Goal: Navigation & Orientation: Find specific page/section

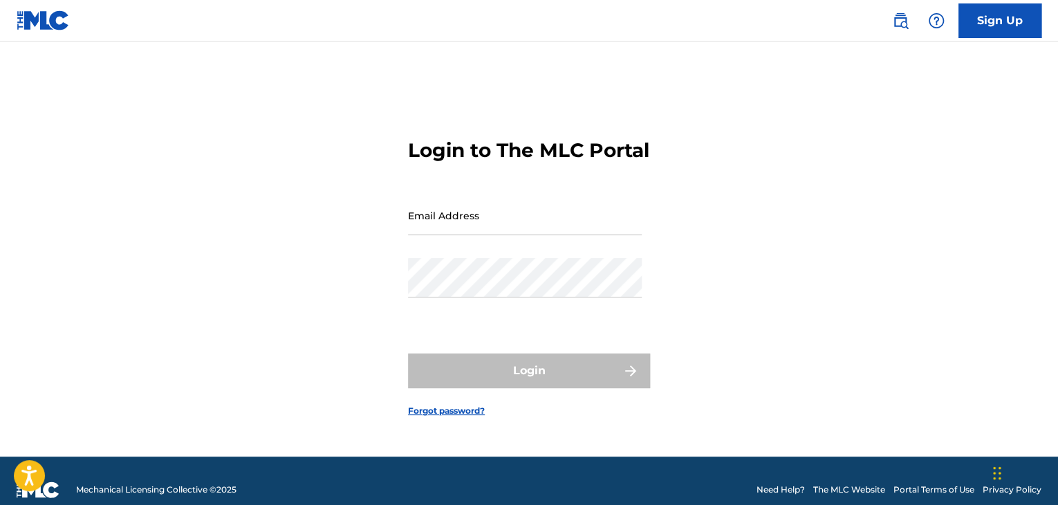
click at [479, 235] on input "Email Address" at bounding box center [525, 215] width 234 height 39
paste input "[EMAIL_ADDRESS][DOMAIN_NAME]"
type input "[EMAIL_ADDRESS][DOMAIN_NAME]"
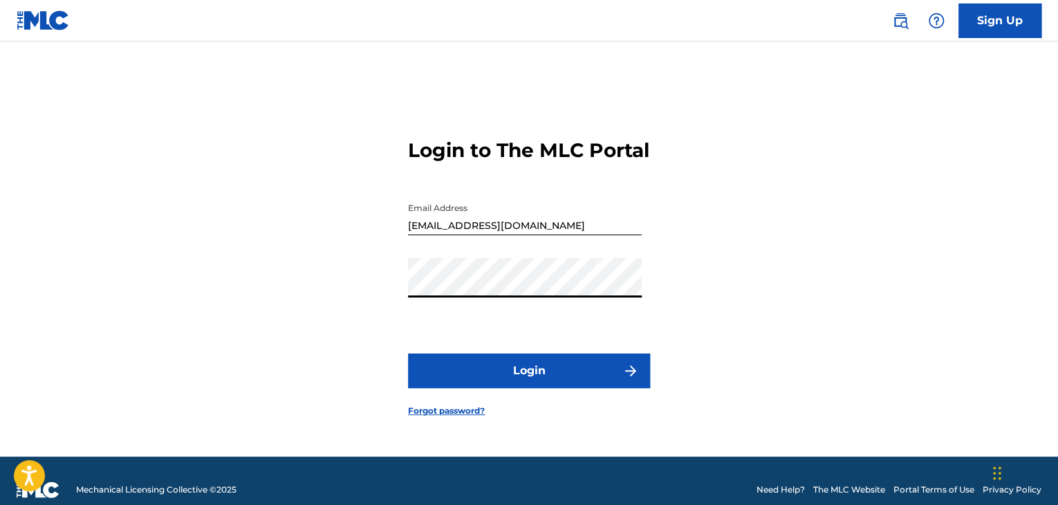
click at [553, 385] on button "Login" at bounding box center [529, 370] width 242 height 35
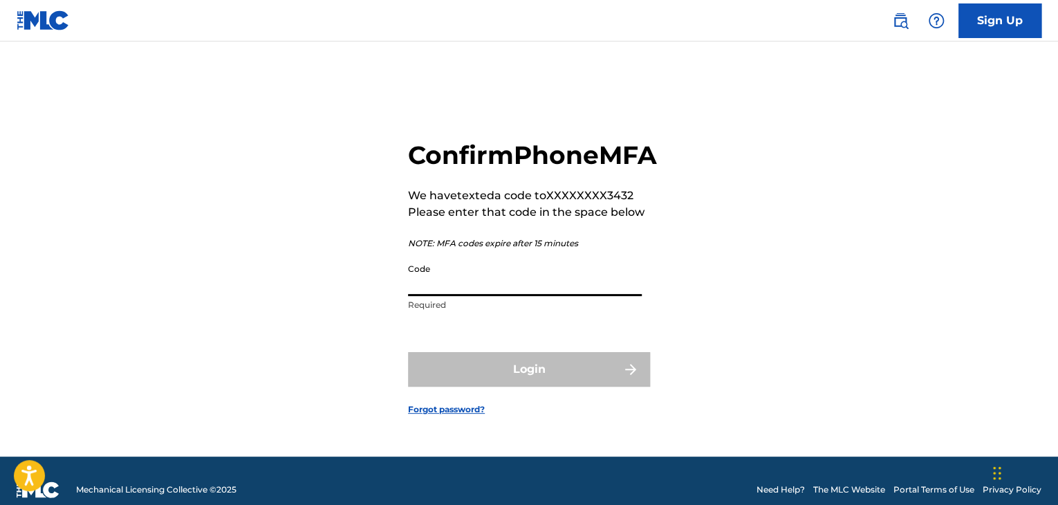
click at [515, 293] on input "Code" at bounding box center [525, 276] width 234 height 39
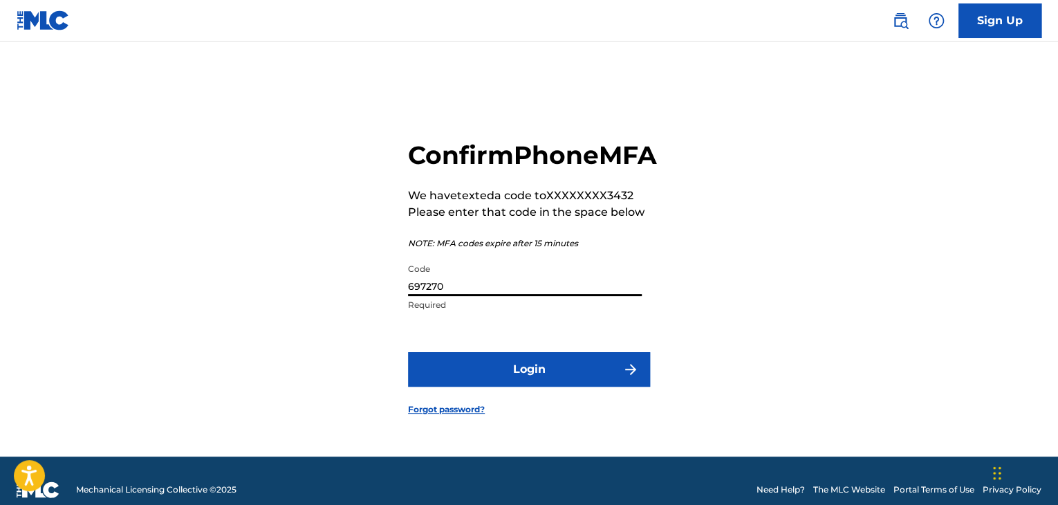
type input "697270"
click at [526, 387] on button "Login" at bounding box center [529, 369] width 242 height 35
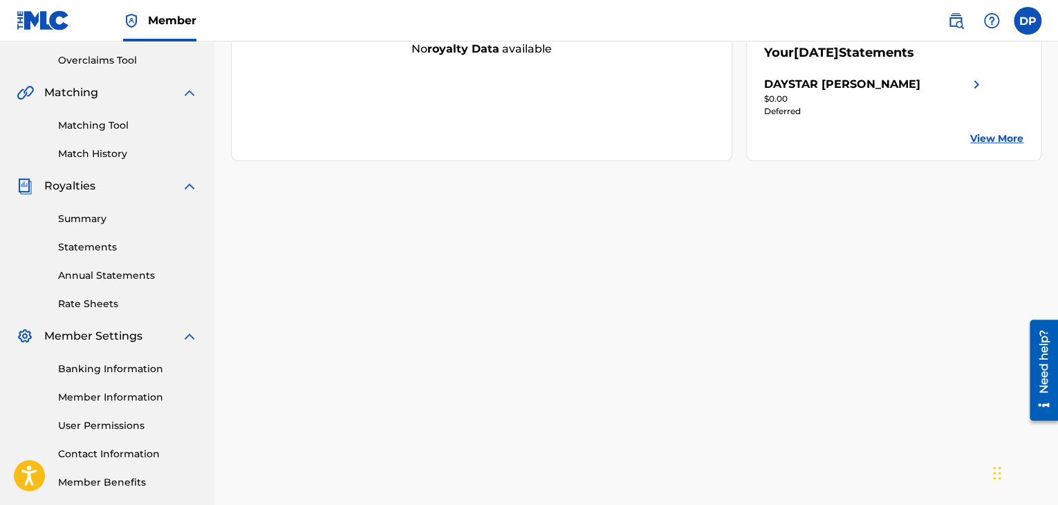
scroll to position [353, 0]
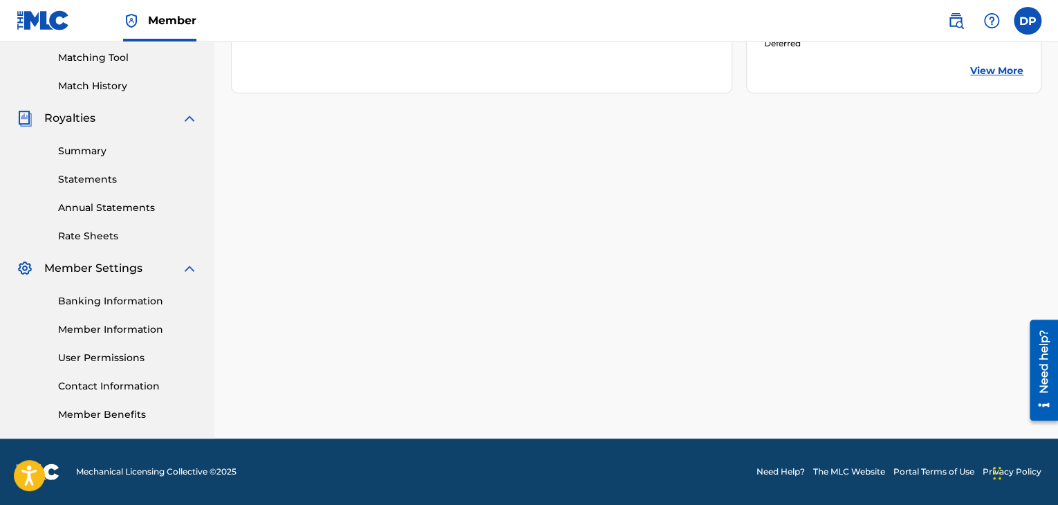
click at [115, 304] on link "Banking Information" at bounding box center [128, 301] width 140 height 15
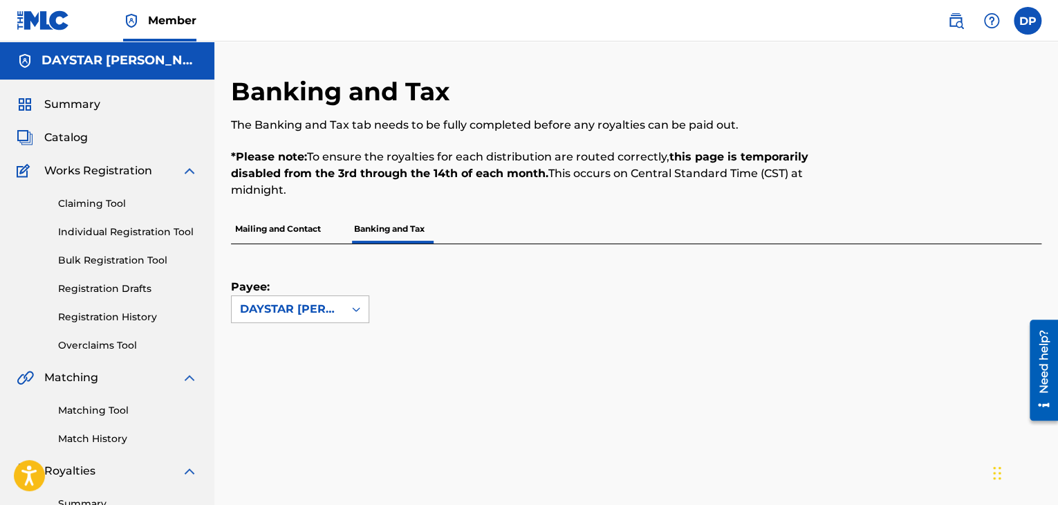
click at [355, 310] on icon at bounding box center [356, 309] width 14 height 14
click at [355, 311] on icon at bounding box center [356, 309] width 14 height 14
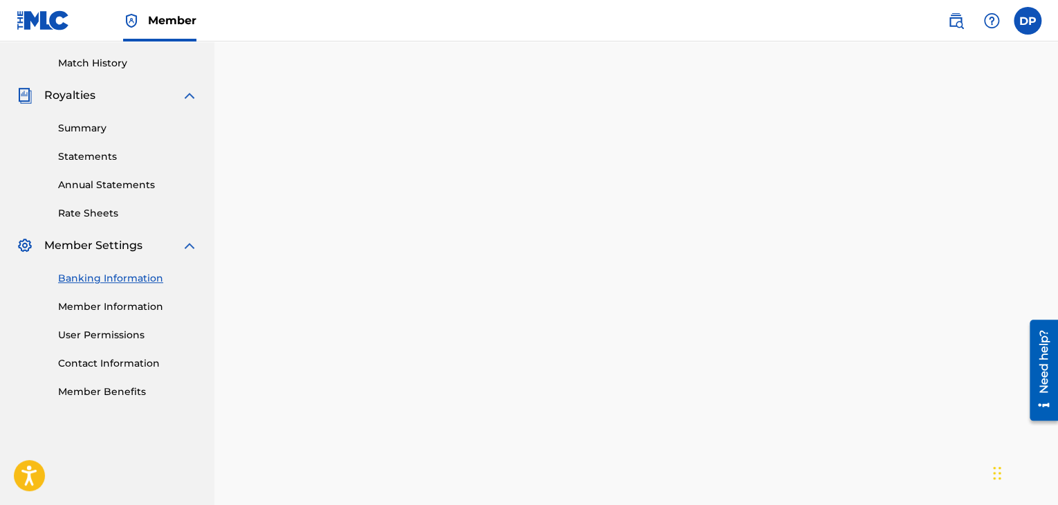
scroll to position [372, 0]
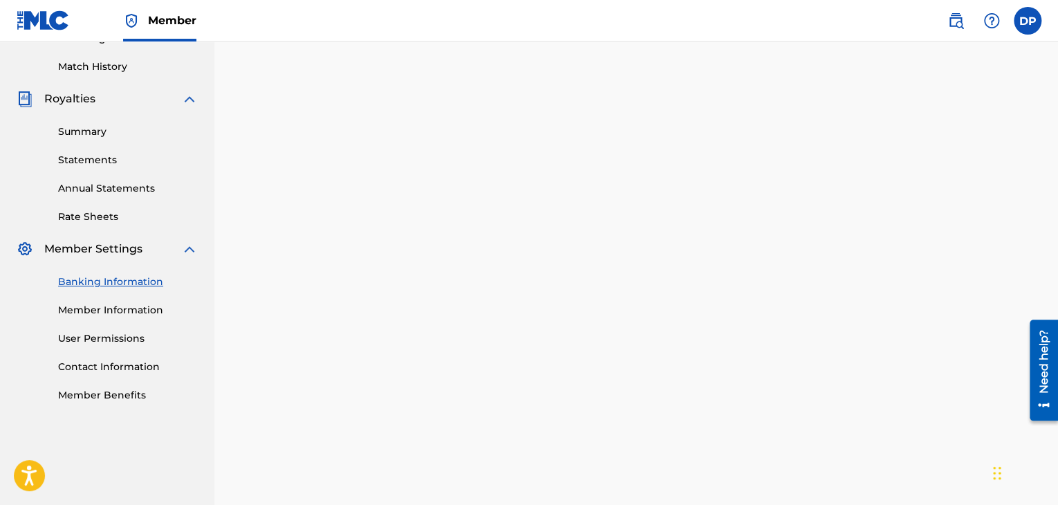
click at [102, 314] on link "Member Information" at bounding box center [128, 310] width 140 height 15
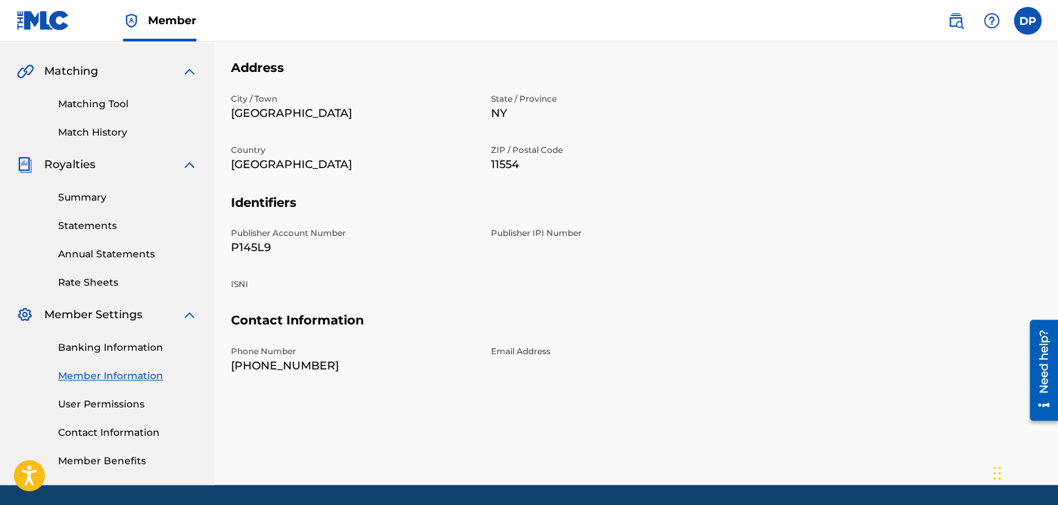
scroll to position [307, 0]
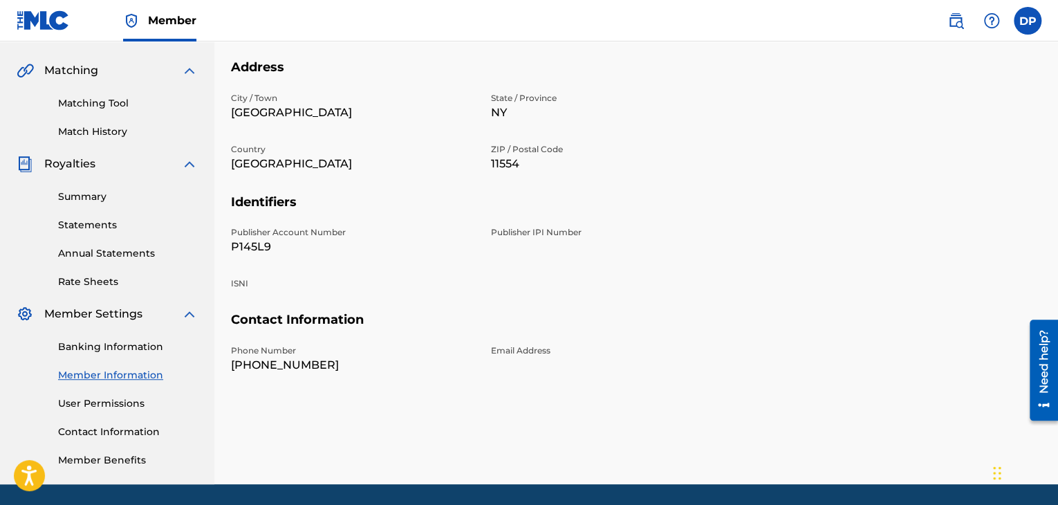
click at [125, 404] on link "User Permissions" at bounding box center [128, 403] width 140 height 15
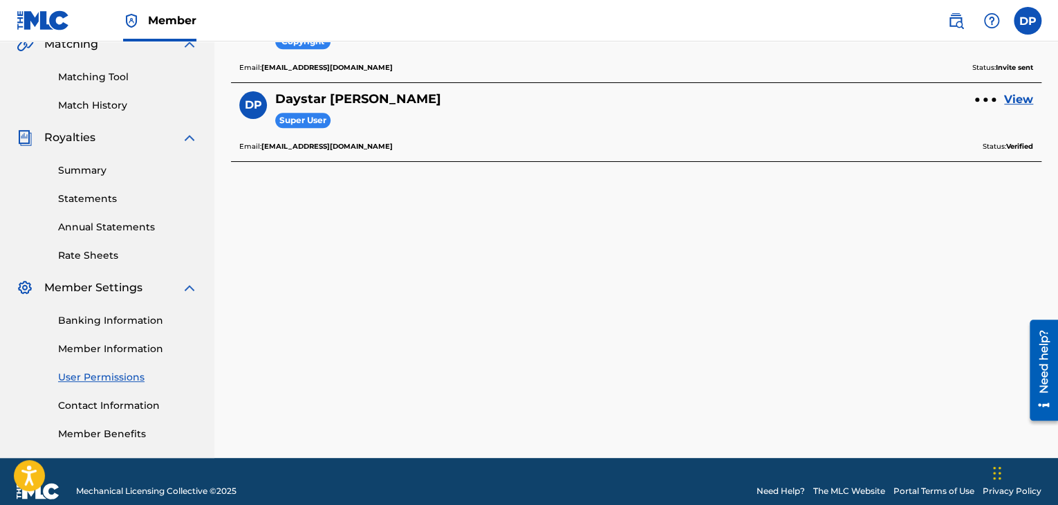
scroll to position [334, 0]
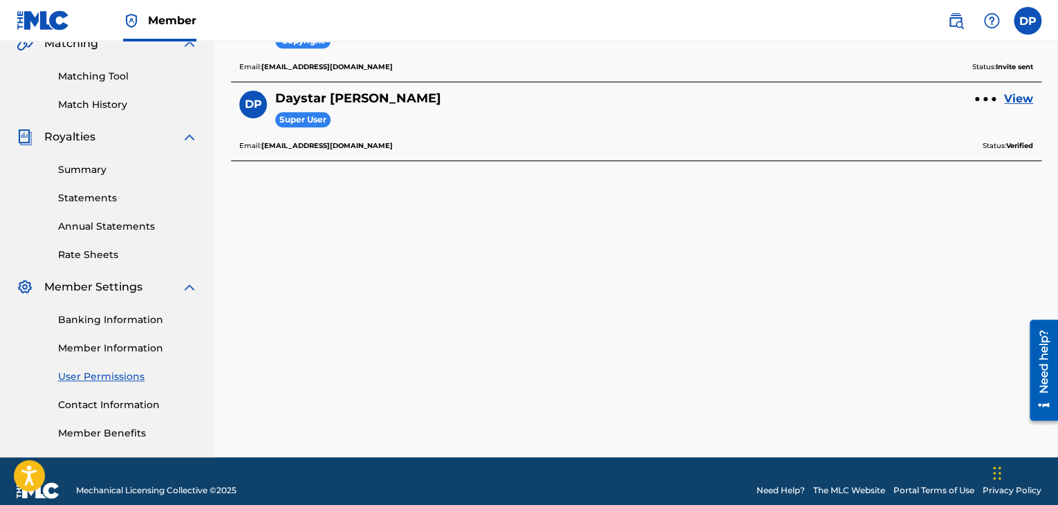
click at [126, 402] on link "Contact Information" at bounding box center [128, 405] width 140 height 15
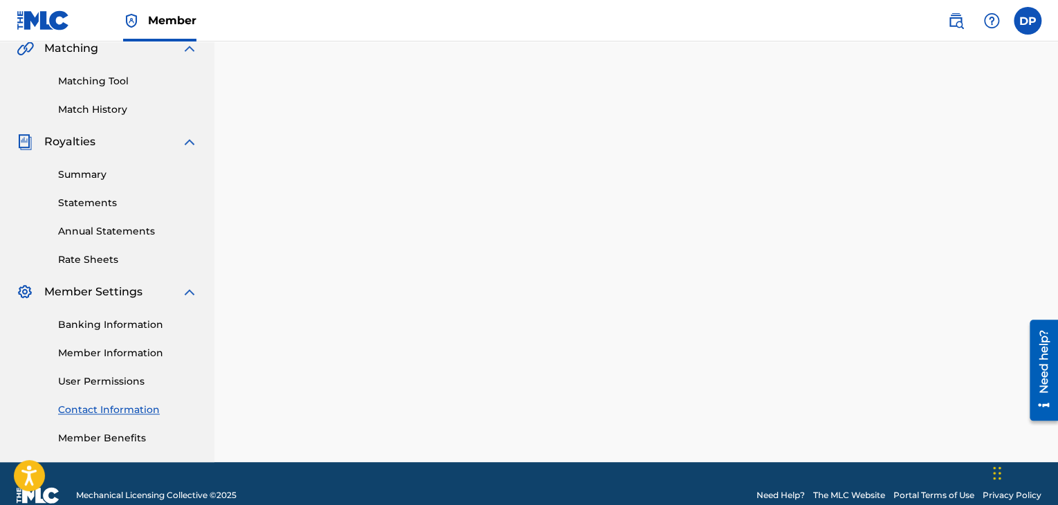
scroll to position [331, 0]
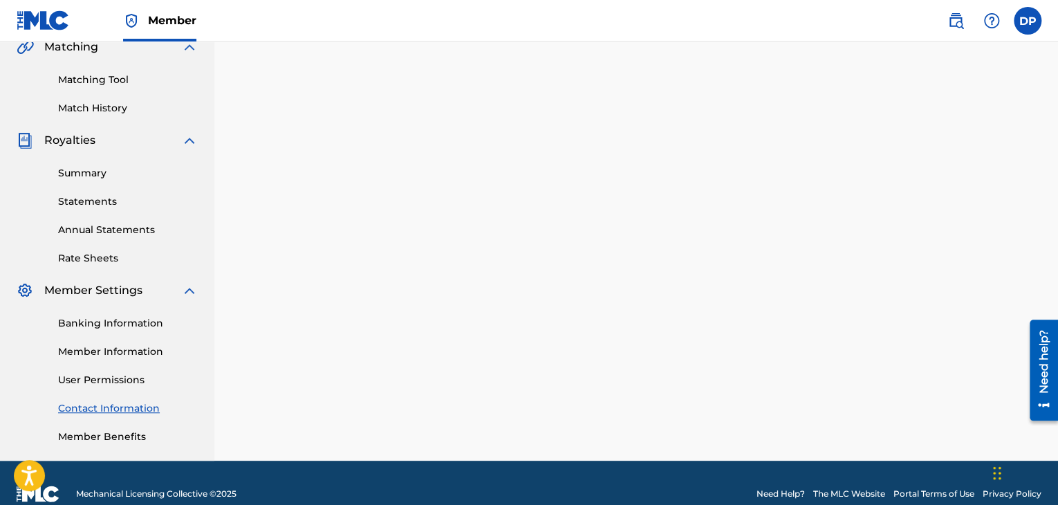
click at [102, 438] on link "Member Benefits" at bounding box center [128, 436] width 140 height 15
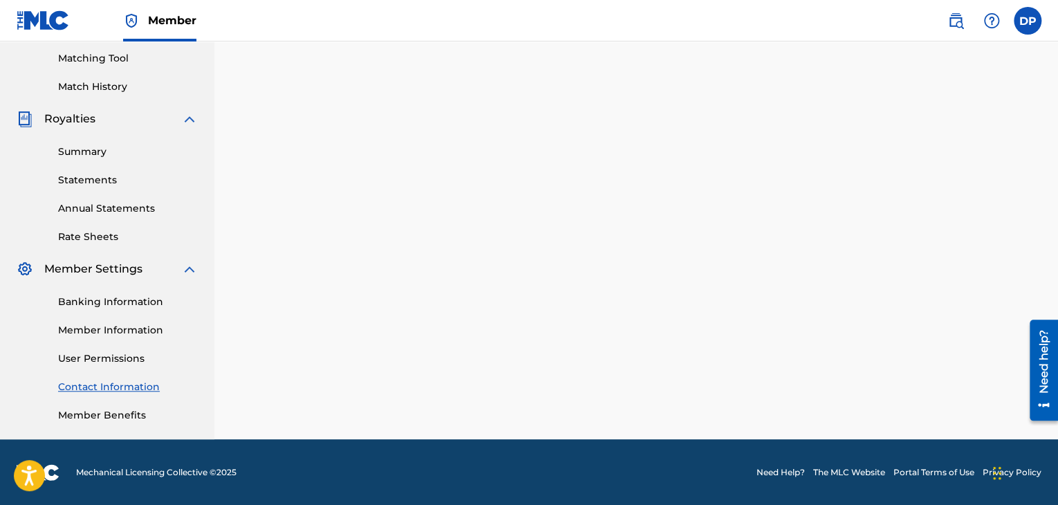
scroll to position [353, 0]
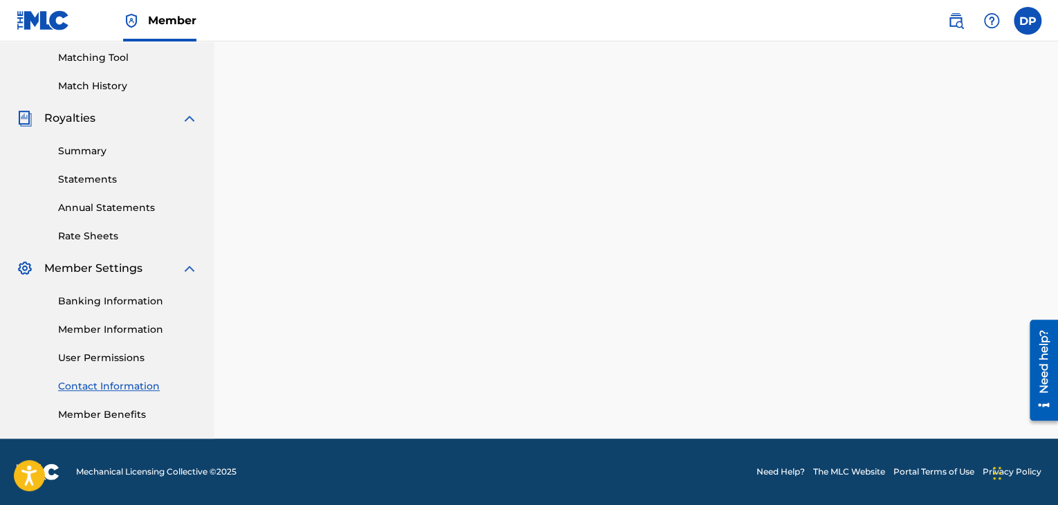
click at [783, 477] on footer "Mechanical Licensing Collective © 2025 Need Help? The MLC Website Portal Terms …" at bounding box center [529, 471] width 1058 height 66
click at [772, 470] on link "Need Help?" at bounding box center [781, 471] width 48 height 12
